Goal: Find contact information: Find contact information

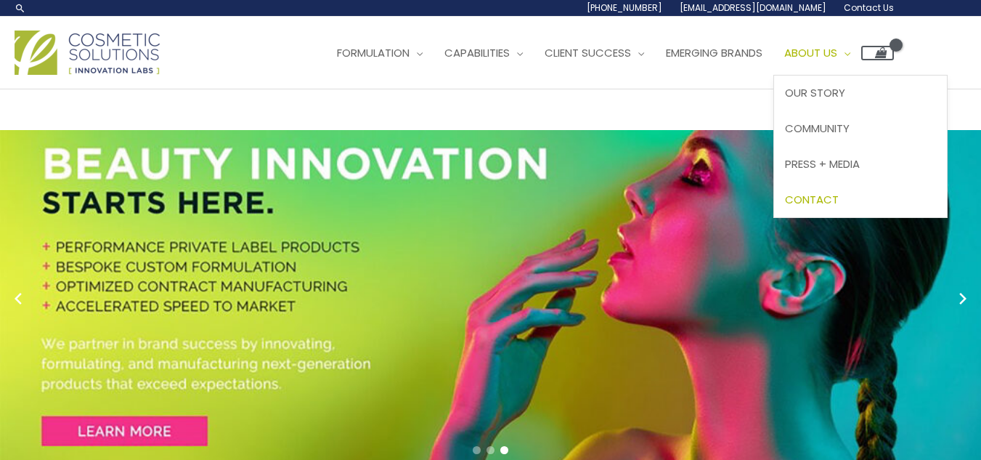
click at [839, 197] on span "Contact" at bounding box center [812, 199] width 54 height 15
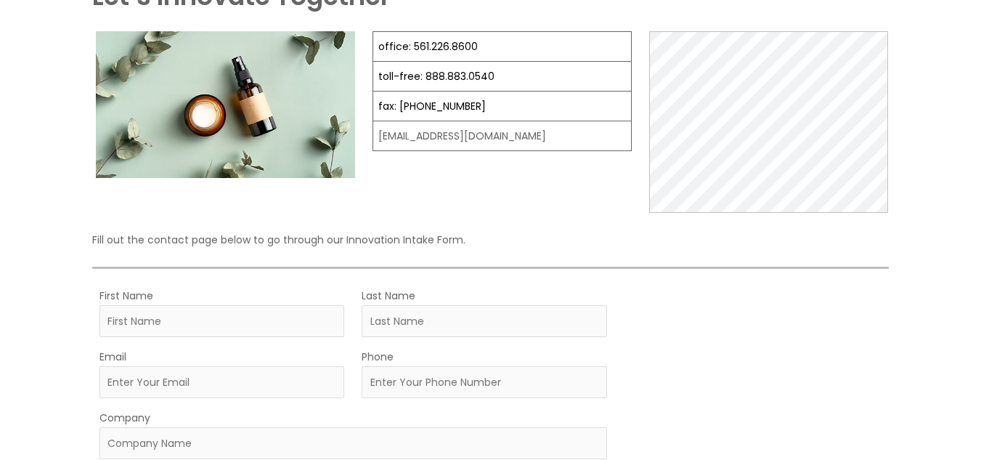
scroll to position [218, 0]
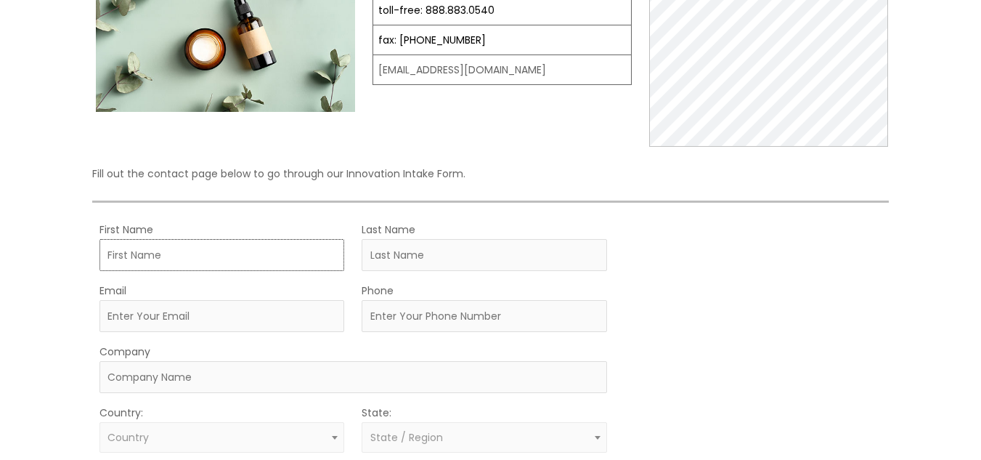
drag, startPoint x: 196, startPoint y: 258, endPoint x: 188, endPoint y: 265, distance: 10.8
click at [195, 258] on input "First Name" at bounding box center [221, 255] width 245 height 32
type input "[PERSON_NAME]"
type input "Lim"
type input "[EMAIL_ADDRESS][DOMAIN_NAME]"
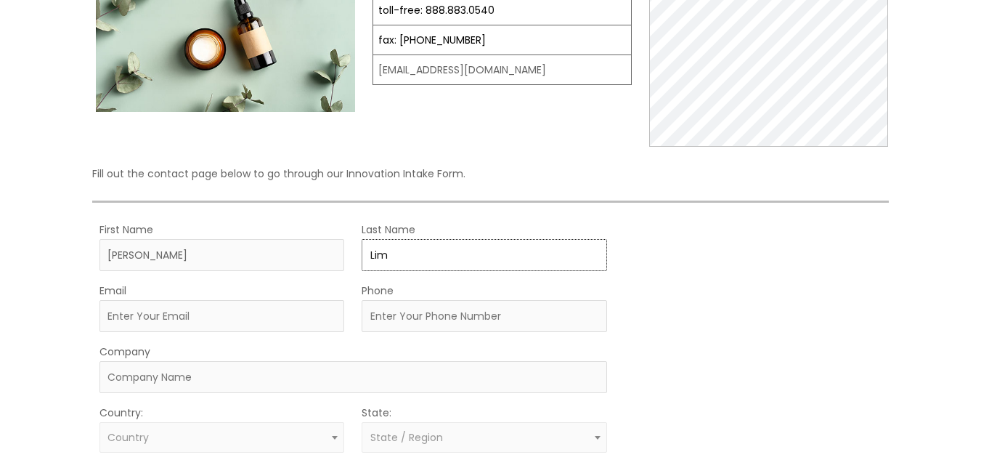
type input "2098090815"
type input "System4"
select select "[GEOGRAPHIC_DATA]"
select select "[US_STATE]"
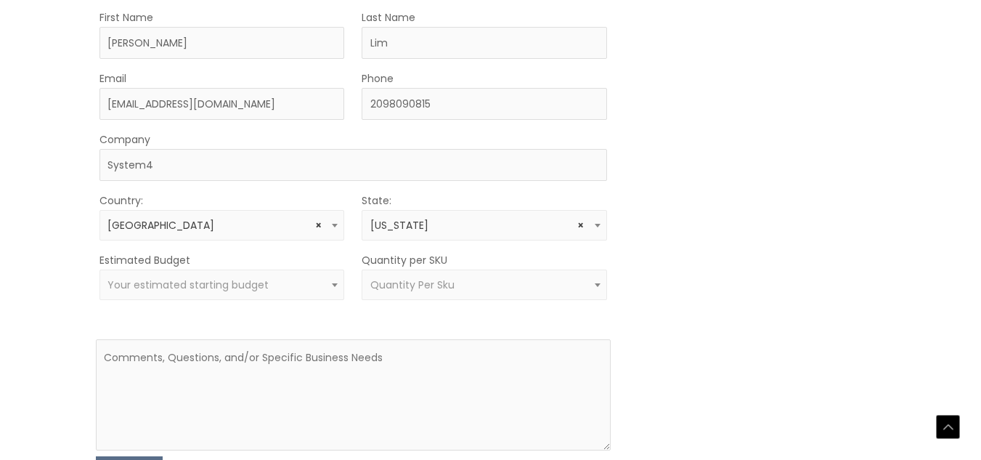
scroll to position [436, 0]
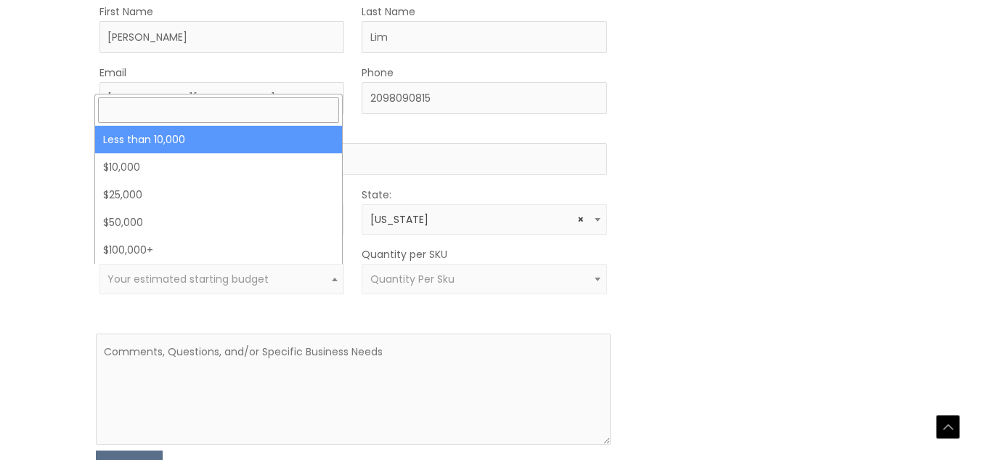
click at [165, 267] on span "Your estimated starting budget" at bounding box center [221, 279] width 245 height 30
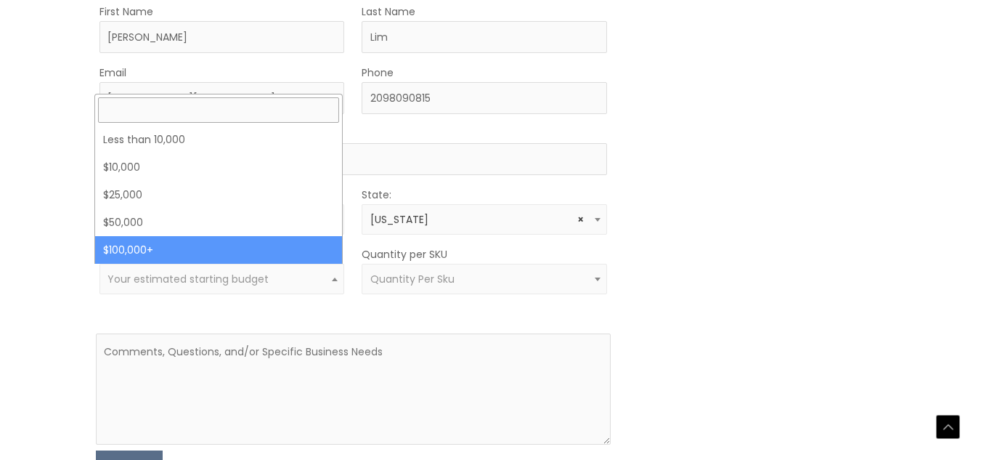
click at [9, 243] on div "Let’s Innovate Together office: 561.226.8600 toll-free: [PHONE_NUMBER] fax: [PH…" at bounding box center [490, 95] width 981 height 882
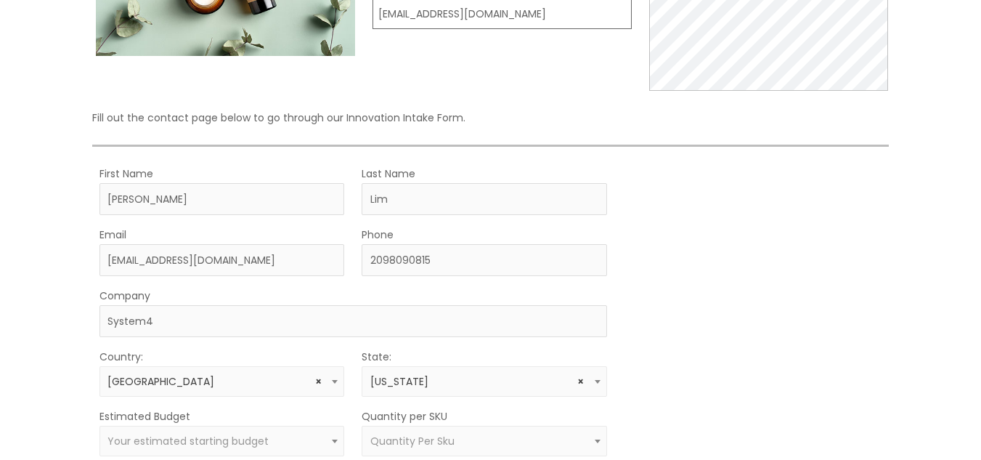
scroll to position [73, 0]
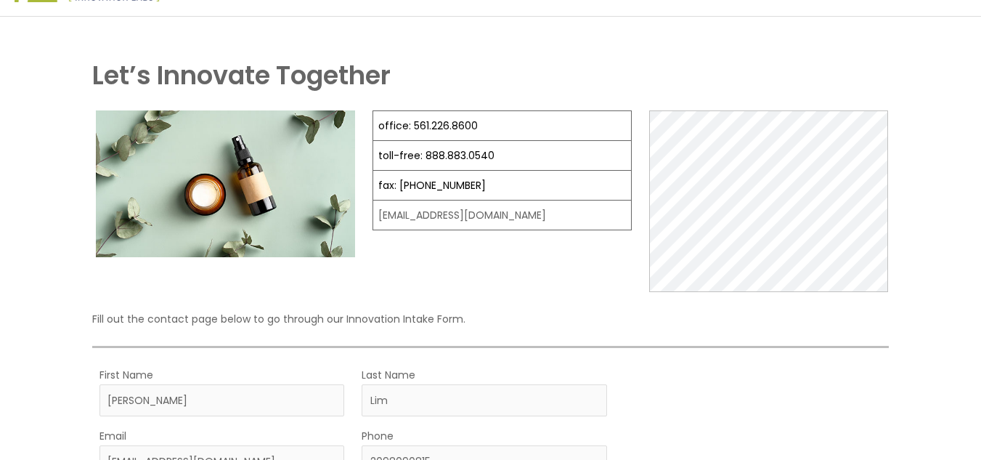
drag, startPoint x: 409, startPoint y: 211, endPoint x: 383, endPoint y: 233, distance: 34.0
click at [383, 233] on figure "office: 561.226.8600 toll-free: [PHONE_NUMBER] fax: [PHONE_NUMBER] [EMAIL_ADDRE…" at bounding box center [501, 177] width 259 height 135
drag, startPoint x: 517, startPoint y: 221, endPoint x: 372, endPoint y: 218, distance: 144.5
click at [373, 218] on td "[EMAIL_ADDRESS][DOMAIN_NAME]" at bounding box center [502, 215] width 258 height 30
copy td "[EMAIL_ADDRESS][DOMAIN_NAME]"
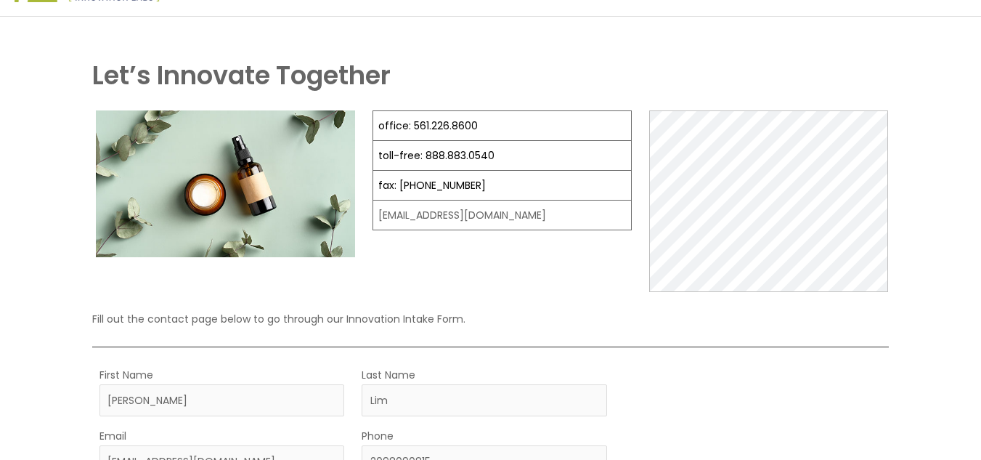
click at [521, 309] on p "Fill out the contact page below to go through our Innovation Intake Form." at bounding box center [490, 318] width 797 height 19
